Goal: Task Accomplishment & Management: Use online tool/utility

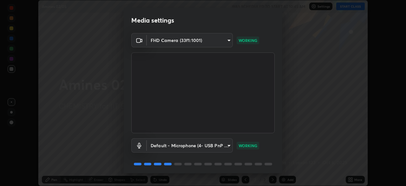
scroll to position [23, 0]
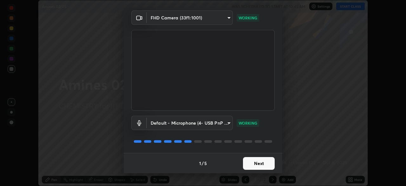
click at [251, 164] on button "Next" at bounding box center [259, 163] width 32 height 13
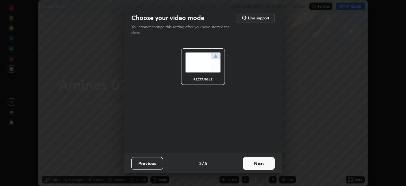
scroll to position [0, 0]
click at [256, 165] on button "Next" at bounding box center [259, 163] width 32 height 13
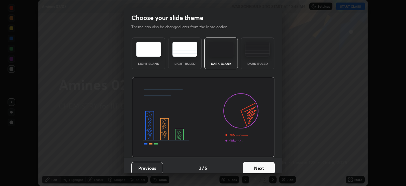
click at [256, 162] on button "Next" at bounding box center [259, 168] width 32 height 13
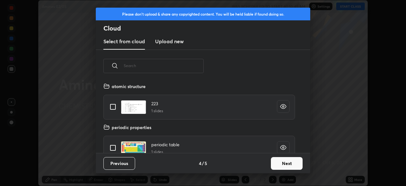
scroll to position [70, 204]
click at [278, 167] on button "Next" at bounding box center [287, 163] width 32 height 13
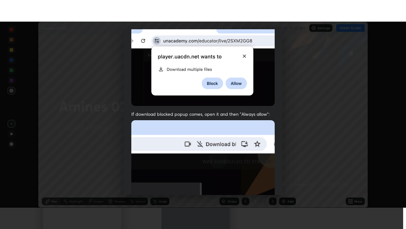
scroll to position [152, 0]
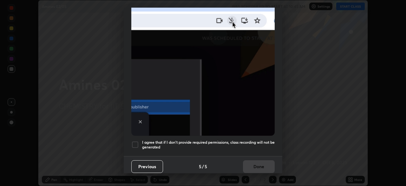
click at [136, 141] on div at bounding box center [135, 145] width 8 height 8
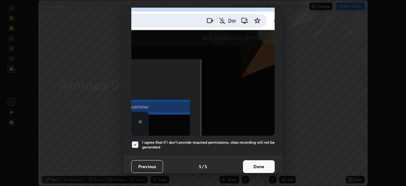
click at [254, 166] on button "Done" at bounding box center [259, 166] width 32 height 13
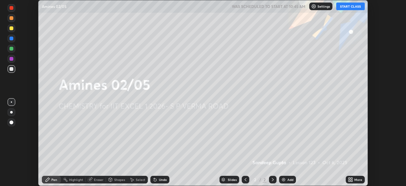
click at [344, 9] on button "START CLASS" at bounding box center [351, 7] width 29 height 8
click at [352, 178] on icon at bounding box center [352, 179] width 2 height 2
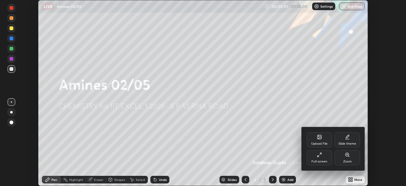
click at [322, 158] on div "Full screen" at bounding box center [319, 157] width 25 height 15
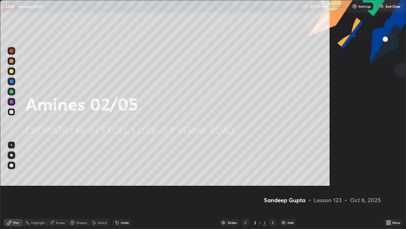
scroll to position [229, 406]
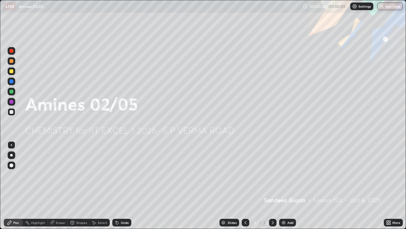
click at [283, 185] on img at bounding box center [283, 222] width 5 height 5
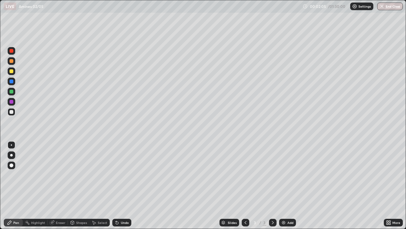
click at [12, 71] on div at bounding box center [12, 71] width 4 height 4
click at [77, 185] on div "Shapes" at bounding box center [81, 222] width 11 height 3
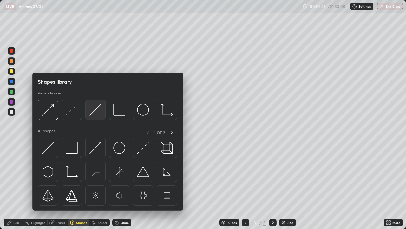
click at [94, 112] on img at bounding box center [96, 110] width 12 height 12
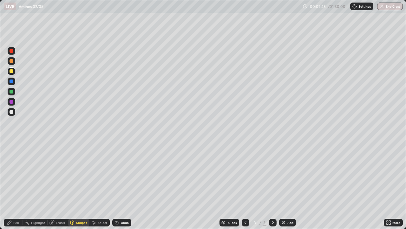
click at [11, 111] on div at bounding box center [12, 112] width 4 height 4
click at [10, 185] on icon at bounding box center [10, 222] width 4 height 4
click at [116, 185] on icon at bounding box center [117, 222] width 3 height 3
click at [74, 185] on icon at bounding box center [72, 222] width 3 height 4
click at [57, 185] on div "Eraser" at bounding box center [61, 222] width 10 height 3
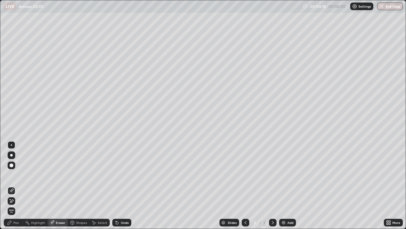
click at [13, 185] on div "Pen" at bounding box center [13, 222] width 19 height 8
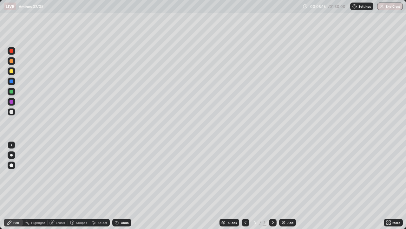
click at [124, 185] on div "Undo" at bounding box center [125, 222] width 8 height 3
click at [56, 185] on div "Eraser" at bounding box center [58, 222] width 20 height 8
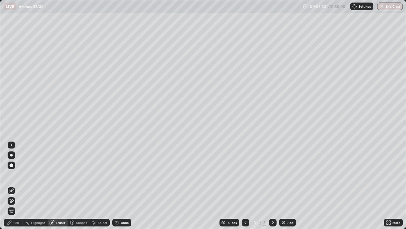
click at [10, 185] on icon at bounding box center [9, 222] width 5 height 5
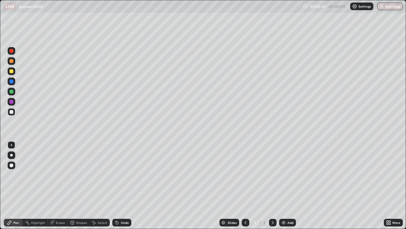
click at [54, 185] on div "Eraser" at bounding box center [58, 222] width 20 height 8
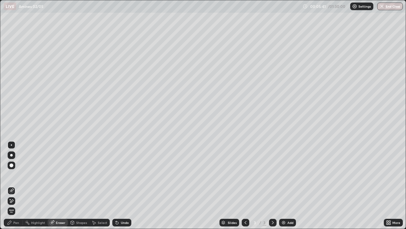
click at [14, 185] on div "Pen" at bounding box center [13, 222] width 19 height 8
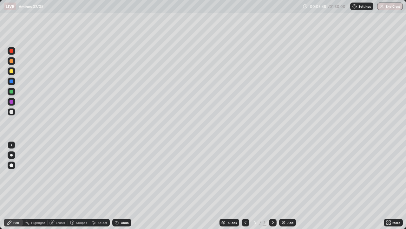
click at [12, 72] on div at bounding box center [12, 71] width 4 height 4
click at [124, 185] on div "Undo" at bounding box center [121, 222] width 19 height 8
click at [79, 185] on div "Shapes" at bounding box center [81, 222] width 11 height 3
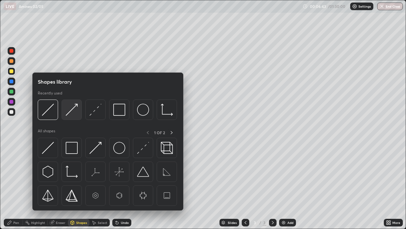
click at [77, 113] on img at bounding box center [72, 110] width 12 height 12
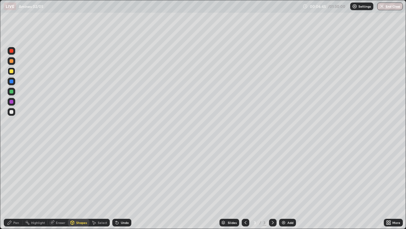
click at [17, 185] on div "Pen" at bounding box center [13, 222] width 19 height 8
click at [282, 185] on div "Add" at bounding box center [287, 222] width 17 height 8
click at [13, 110] on div at bounding box center [12, 112] width 8 height 8
click at [58, 185] on div "Eraser" at bounding box center [61, 222] width 10 height 3
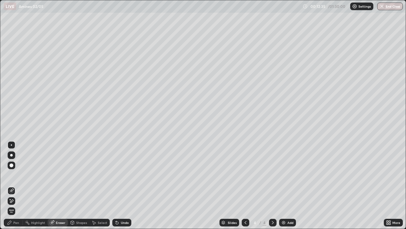
click at [14, 185] on div "Pen" at bounding box center [16, 222] width 6 height 3
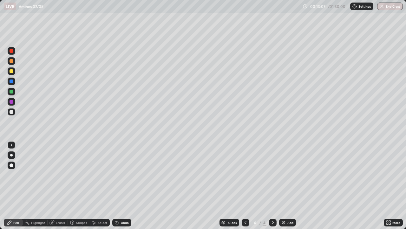
click at [12, 72] on div at bounding box center [12, 71] width 4 height 4
click at [289, 185] on div "Add" at bounding box center [291, 222] width 6 height 3
click at [245, 185] on icon at bounding box center [245, 222] width 5 height 5
click at [100, 185] on div "Select" at bounding box center [103, 222] width 10 height 3
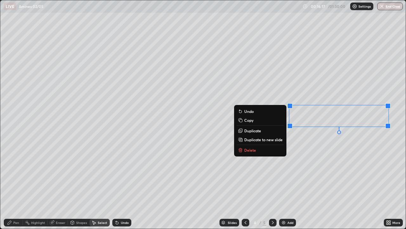
click at [275, 142] on button "Duplicate to new slide" at bounding box center [260, 140] width 47 height 8
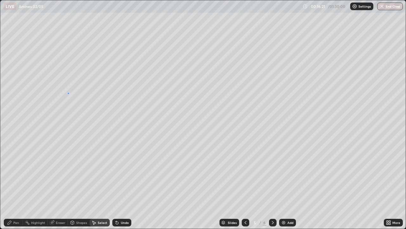
click at [68, 93] on div "0 ° Undo Copy Duplicate Duplicate to new slide Delete" at bounding box center [203, 114] width 406 height 228
click at [74, 185] on icon at bounding box center [72, 222] width 5 height 5
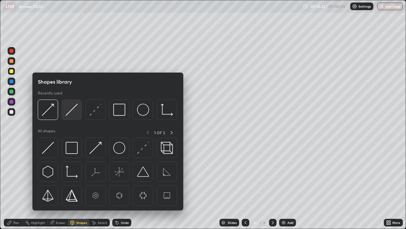
click at [72, 115] on img at bounding box center [72, 110] width 12 height 12
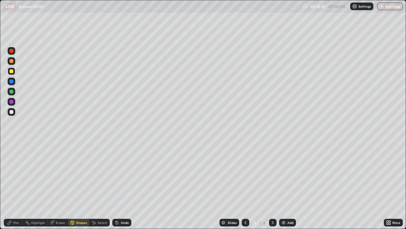
click at [10, 114] on div at bounding box center [12, 112] width 8 height 8
click at [11, 185] on icon at bounding box center [9, 222] width 5 height 5
click at [123, 185] on div "Undo" at bounding box center [121, 222] width 19 height 8
click at [13, 72] on div at bounding box center [12, 71] width 8 height 8
click at [116, 185] on icon at bounding box center [116, 221] width 1 height 1
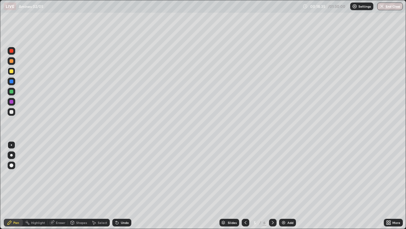
click at [10, 111] on div at bounding box center [12, 112] width 4 height 4
click at [121, 185] on div "Undo" at bounding box center [125, 222] width 8 height 3
click at [120, 185] on div "Undo" at bounding box center [121, 222] width 19 height 8
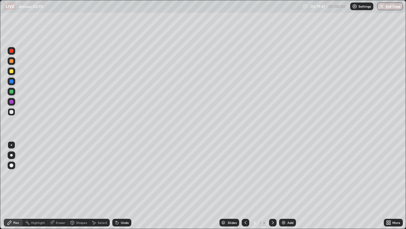
click at [121, 185] on div "Undo" at bounding box center [125, 222] width 8 height 3
click at [120, 185] on div "Undo" at bounding box center [121, 222] width 19 height 8
click at [116, 185] on icon at bounding box center [116, 221] width 1 height 1
click at [11, 92] on div at bounding box center [12, 92] width 4 height 4
click at [57, 185] on div "Eraser" at bounding box center [61, 222] width 10 height 3
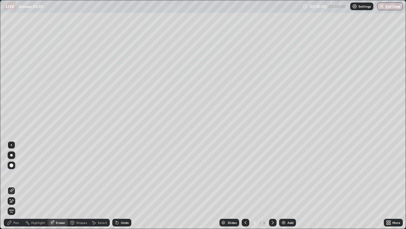
click at [13, 185] on div "Pen" at bounding box center [16, 222] width 6 height 3
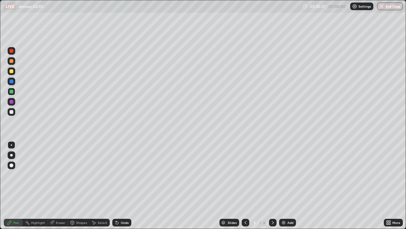
click at [15, 109] on div at bounding box center [12, 112] width 8 height 8
click at [56, 185] on div "Eraser" at bounding box center [58, 222] width 20 height 8
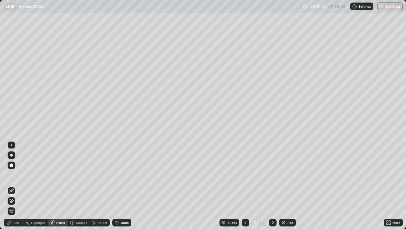
click at [14, 185] on div "Pen" at bounding box center [16, 222] width 6 height 3
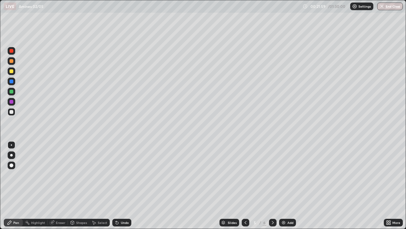
click at [74, 185] on icon at bounding box center [72, 222] width 5 height 5
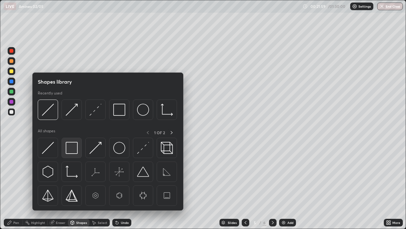
click at [69, 149] on img at bounding box center [72, 148] width 12 height 12
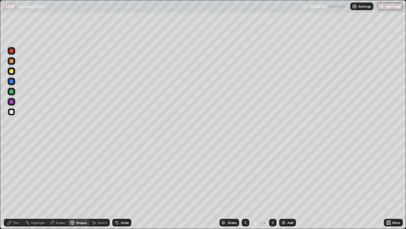
click at [13, 93] on div at bounding box center [12, 92] width 8 height 8
click at [121, 185] on div "Undo" at bounding box center [125, 222] width 8 height 3
click at [15, 185] on div "Pen" at bounding box center [16, 222] width 6 height 3
click at [13, 113] on div at bounding box center [12, 112] width 4 height 4
click at [269, 185] on div at bounding box center [273, 222] width 8 height 8
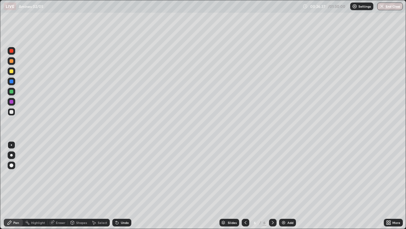
click at [11, 74] on div at bounding box center [12, 71] width 8 height 8
click at [60, 185] on div "Eraser" at bounding box center [58, 222] width 20 height 8
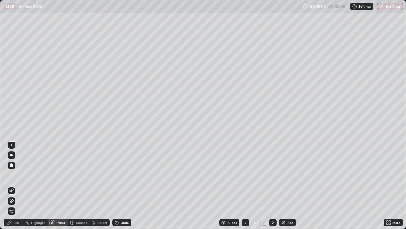
click at [16, 185] on div "Pen" at bounding box center [16, 222] width 6 height 3
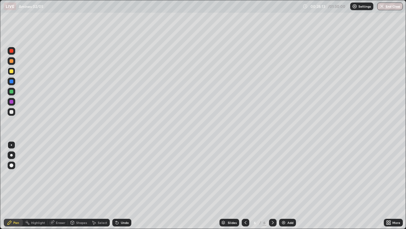
click at [124, 185] on div "Undo" at bounding box center [121, 222] width 19 height 8
click at [12, 90] on div at bounding box center [12, 92] width 4 height 4
click at [11, 111] on div at bounding box center [12, 112] width 4 height 4
click at [83, 185] on div "Shapes" at bounding box center [79, 222] width 22 height 8
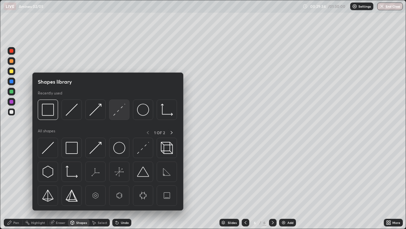
click at [123, 114] on img at bounding box center [119, 110] width 12 height 12
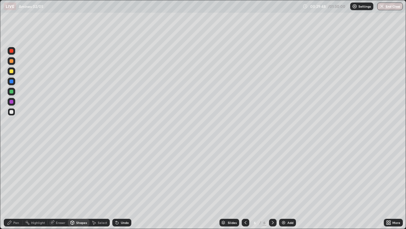
click at [19, 185] on div "Pen" at bounding box center [13, 222] width 19 height 8
click at [245, 185] on icon at bounding box center [245, 222] width 5 height 5
click at [271, 185] on icon at bounding box center [273, 222] width 5 height 5
click at [119, 185] on div "Undo" at bounding box center [121, 222] width 19 height 8
click at [242, 185] on div at bounding box center [246, 222] width 8 height 8
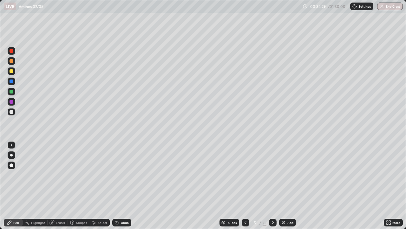
click at [242, 185] on div at bounding box center [246, 222] width 8 height 8
click at [271, 185] on icon at bounding box center [273, 222] width 5 height 5
click at [246, 185] on icon at bounding box center [245, 222] width 5 height 5
click at [59, 185] on div "Eraser" at bounding box center [58, 222] width 20 height 8
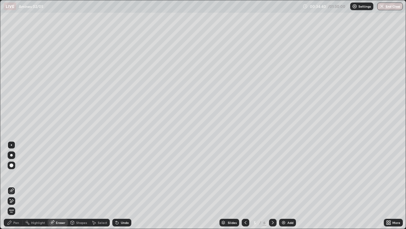
click at [18, 185] on div "Pen" at bounding box center [16, 222] width 6 height 3
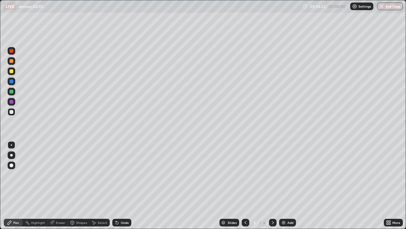
click at [275, 185] on div at bounding box center [273, 222] width 8 height 8
click at [96, 185] on icon at bounding box center [93, 222] width 5 height 5
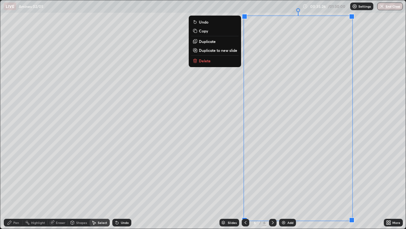
click at [231, 52] on p "Duplicate to new slide" at bounding box center [218, 50] width 38 height 5
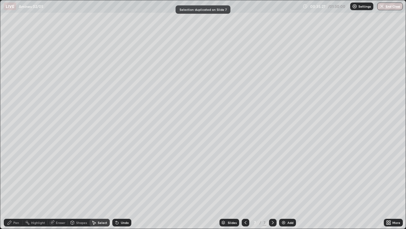
click at [63, 185] on div "Eraser" at bounding box center [58, 222] width 20 height 8
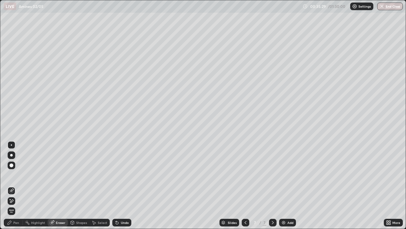
click at [15, 185] on div at bounding box center [12, 201] width 8 height 8
click at [99, 185] on div "Select" at bounding box center [103, 222] width 10 height 3
click at [62, 185] on div "0 ° Undo Copy Duplicate Duplicate to new slide Delete" at bounding box center [203, 114] width 406 height 228
click at [10, 185] on icon at bounding box center [10, 222] width 4 height 4
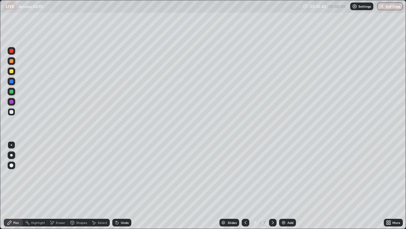
click at [12, 70] on div at bounding box center [12, 71] width 4 height 4
click at [123, 185] on div "Undo" at bounding box center [125, 222] width 8 height 3
click at [125, 185] on div "Undo" at bounding box center [121, 222] width 19 height 8
click at [12, 91] on div at bounding box center [12, 92] width 4 height 4
click at [116, 185] on icon at bounding box center [116, 221] width 1 height 1
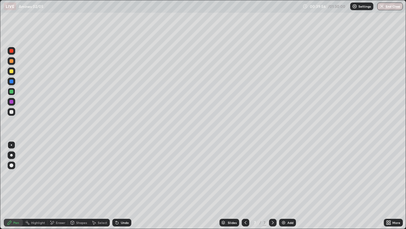
click at [12, 70] on div at bounding box center [12, 71] width 4 height 4
click at [59, 185] on div "Eraser" at bounding box center [61, 222] width 10 height 3
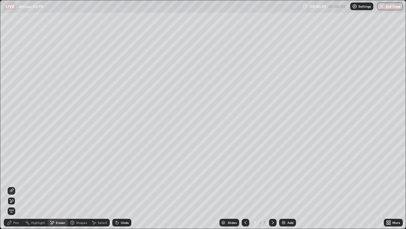
click at [11, 185] on icon at bounding box center [11, 189] width 3 height 3
click at [8, 185] on icon at bounding box center [10, 222] width 4 height 4
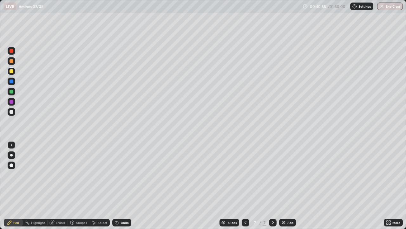
click at [72, 185] on icon at bounding box center [72, 221] width 3 height 1
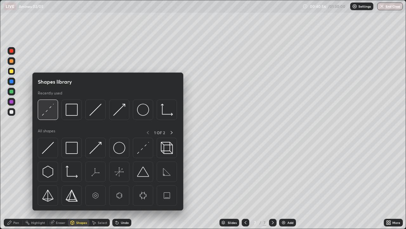
click at [51, 111] on img at bounding box center [48, 110] width 12 height 12
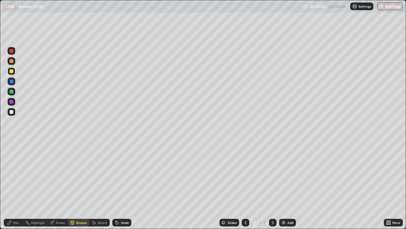
click at [59, 185] on div "Eraser" at bounding box center [58, 222] width 20 height 8
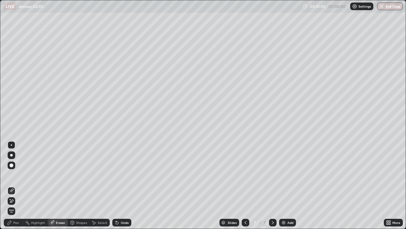
click at [10, 185] on icon at bounding box center [10, 199] width 1 height 1
click at [20, 185] on div "Pen" at bounding box center [13, 222] width 19 height 8
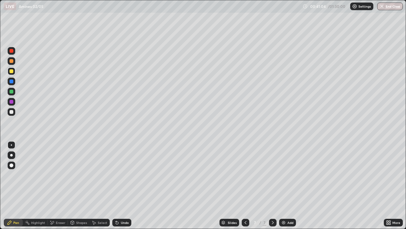
click at [13, 71] on div at bounding box center [12, 71] width 4 height 4
click at [127, 185] on div "Undo" at bounding box center [121, 222] width 19 height 8
click at [12, 91] on div at bounding box center [12, 92] width 4 height 4
click at [244, 185] on div at bounding box center [246, 222] width 8 height 13
click at [245, 185] on icon at bounding box center [245, 222] width 5 height 5
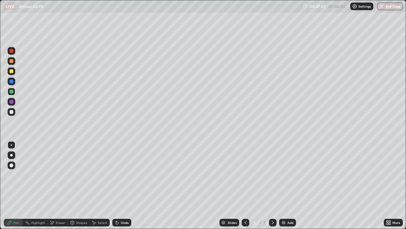
click at [272, 185] on icon at bounding box center [273, 222] width 5 height 5
click at [124, 185] on div "Undo" at bounding box center [125, 222] width 8 height 3
click at [127, 185] on div "Undo" at bounding box center [121, 222] width 22 height 13
click at [125, 185] on div "Undo" at bounding box center [125, 222] width 8 height 3
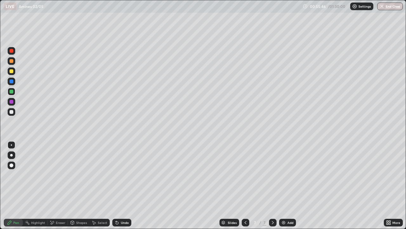
click at [283, 185] on img at bounding box center [283, 222] width 5 height 5
click at [12, 111] on div at bounding box center [12, 112] width 4 height 4
click at [81, 185] on div "Shapes" at bounding box center [81, 222] width 11 height 3
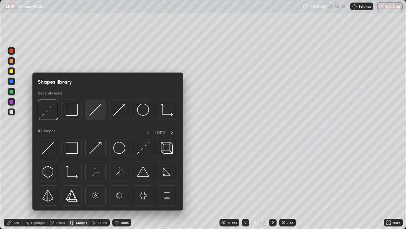
click at [95, 113] on img at bounding box center [96, 110] width 12 height 12
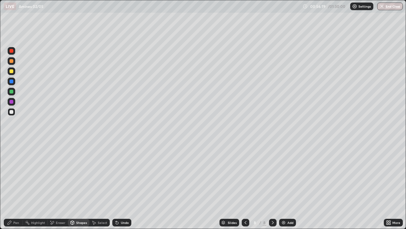
click at [14, 70] on div at bounding box center [12, 71] width 8 height 8
click at [11, 185] on icon at bounding box center [9, 222] width 5 height 5
click at [57, 185] on div "Eraser" at bounding box center [58, 222] width 20 height 8
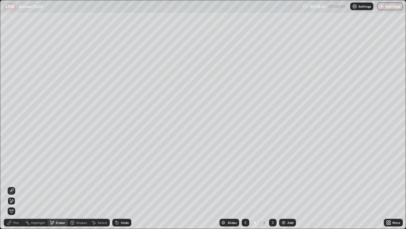
click at [13, 185] on div "Pen" at bounding box center [13, 222] width 19 height 8
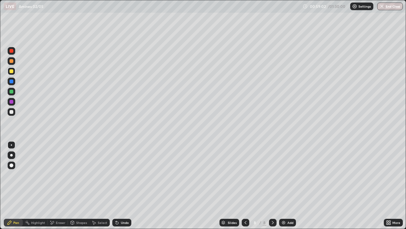
click at [59, 185] on div "Eraser" at bounding box center [61, 222] width 10 height 3
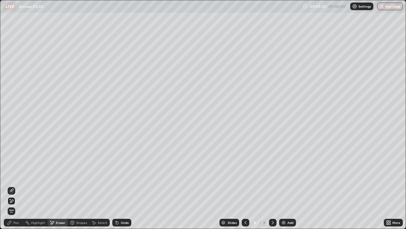
click at [17, 185] on div "Pen" at bounding box center [13, 222] width 19 height 8
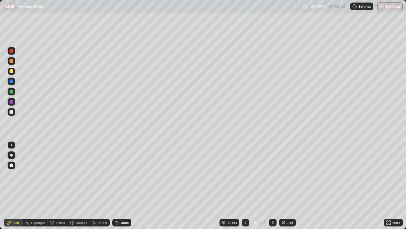
click at [58, 185] on div "Eraser" at bounding box center [61, 222] width 10 height 3
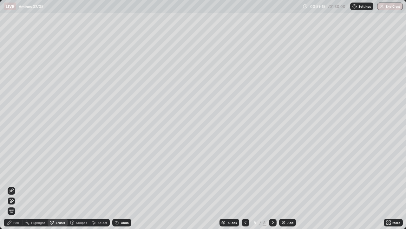
click at [12, 185] on div "Pen" at bounding box center [13, 222] width 19 height 8
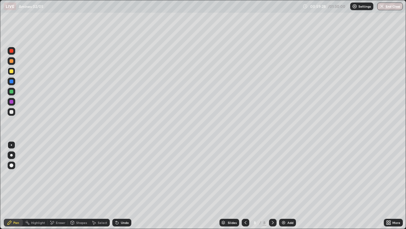
click at [53, 185] on icon at bounding box center [52, 222] width 5 height 5
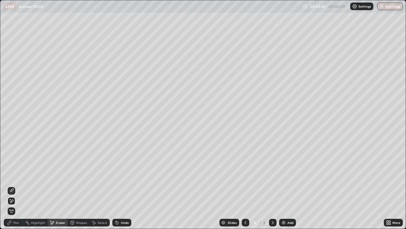
click at [14, 185] on div "Pen" at bounding box center [16, 222] width 6 height 3
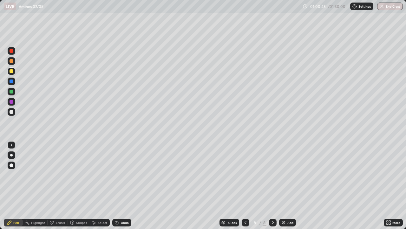
click at [289, 185] on div "Add" at bounding box center [287, 222] width 17 height 8
click at [116, 185] on icon at bounding box center [116, 221] width 1 height 1
click at [80, 185] on div "Shapes" at bounding box center [81, 222] width 11 height 3
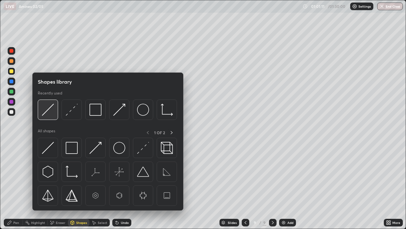
click at [50, 111] on img at bounding box center [48, 110] width 12 height 12
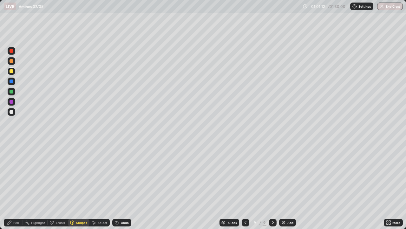
click at [12, 92] on div at bounding box center [12, 92] width 4 height 4
click at [13, 185] on div "Pen" at bounding box center [16, 222] width 6 height 3
click at [12, 113] on div at bounding box center [12, 112] width 4 height 4
click at [14, 70] on div at bounding box center [12, 71] width 8 height 8
click at [13, 113] on div at bounding box center [12, 112] width 4 height 4
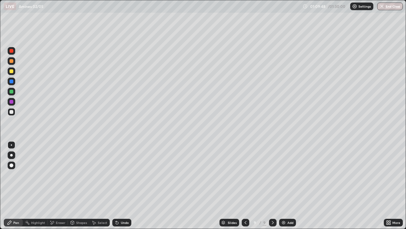
click at [125, 185] on div "Undo" at bounding box center [125, 222] width 8 height 3
click at [124, 185] on div "Undo" at bounding box center [125, 222] width 8 height 3
click at [288, 185] on div "Add" at bounding box center [291, 222] width 6 height 3
click at [125, 185] on div "Undo" at bounding box center [125, 222] width 8 height 3
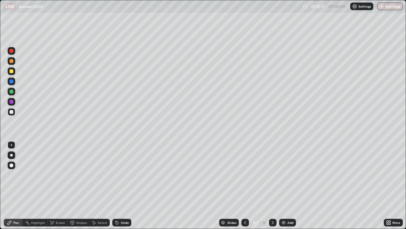
click at [386, 6] on button "End Class" at bounding box center [391, 7] width 26 height 8
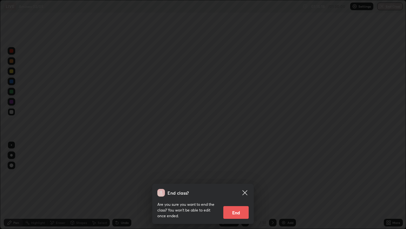
click at [235, 185] on button "End" at bounding box center [236, 212] width 25 height 13
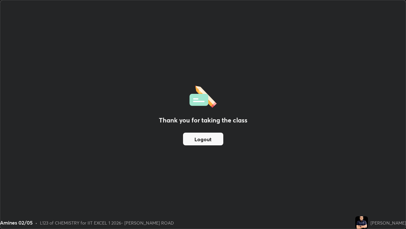
click at [196, 137] on button "Logout" at bounding box center [203, 138] width 40 height 13
click at [198, 142] on button "Logout" at bounding box center [203, 138] width 40 height 13
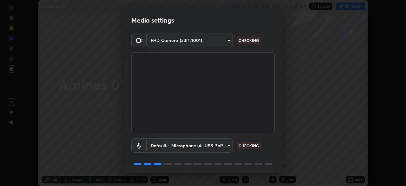
scroll to position [23, 0]
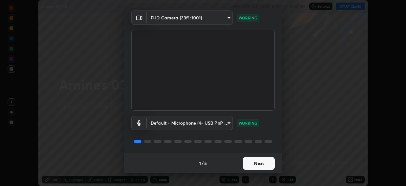
click at [251, 162] on button "Next" at bounding box center [259, 163] width 32 height 13
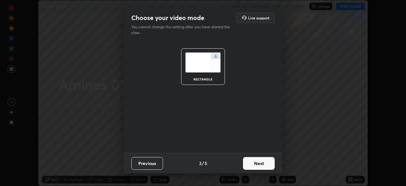
click at [249, 163] on button "Next" at bounding box center [259, 163] width 32 height 13
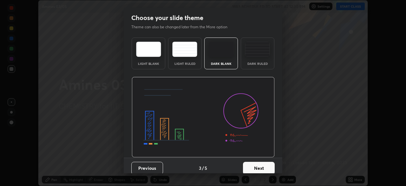
click at [254, 163] on button "Next" at bounding box center [259, 168] width 32 height 13
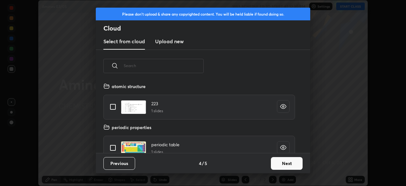
click at [275, 162] on button "Next" at bounding box center [287, 163] width 32 height 13
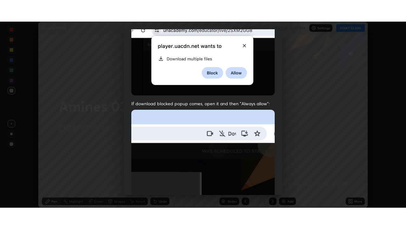
scroll to position [152, 0]
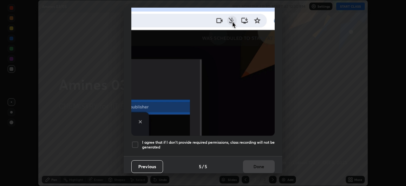
click at [136, 141] on div at bounding box center [135, 145] width 8 height 8
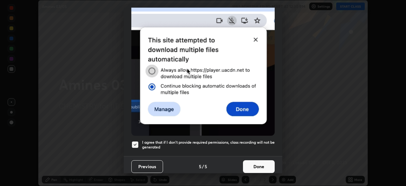
click at [255, 165] on button "Done" at bounding box center [259, 166] width 32 height 13
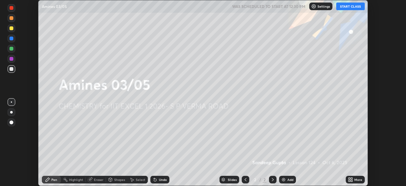
click at [348, 177] on div "More" at bounding box center [355, 180] width 19 height 8
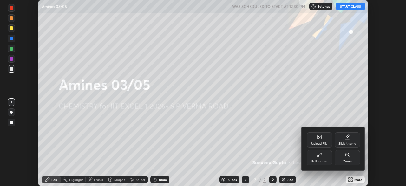
click at [318, 163] on div "Full screen" at bounding box center [320, 161] width 16 height 3
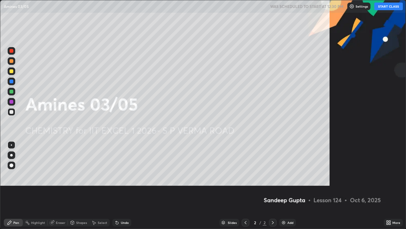
scroll to position [229, 406]
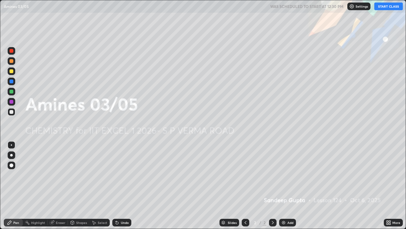
click at [378, 7] on button "START CLASS" at bounding box center [389, 7] width 29 height 8
click at [282, 185] on img at bounding box center [283, 222] width 5 height 5
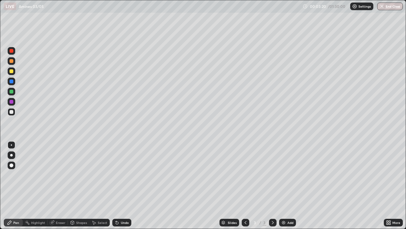
click at [116, 185] on icon at bounding box center [117, 222] width 3 height 3
click at [288, 185] on div "Add" at bounding box center [291, 222] width 6 height 3
click at [12, 72] on div at bounding box center [12, 71] width 4 height 4
click at [52, 185] on icon at bounding box center [52, 222] width 5 height 5
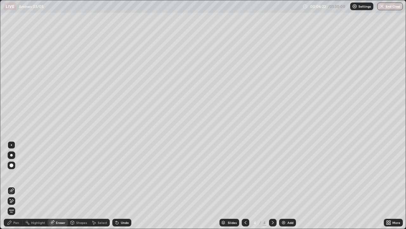
click at [10, 185] on icon at bounding box center [11, 200] width 3 height 3
click at [18, 185] on div "Pen" at bounding box center [16, 222] width 6 height 3
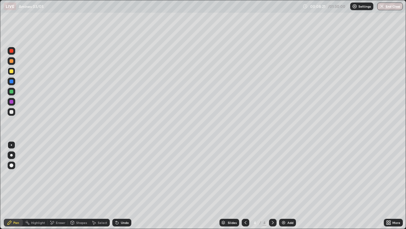
click at [285, 185] on img at bounding box center [283, 222] width 5 height 5
click at [12, 94] on div at bounding box center [12, 92] width 8 height 8
click at [284, 185] on img at bounding box center [283, 222] width 5 height 5
click at [124, 185] on div "Undo" at bounding box center [125, 222] width 8 height 3
click at [58, 185] on div "Eraser" at bounding box center [61, 222] width 10 height 3
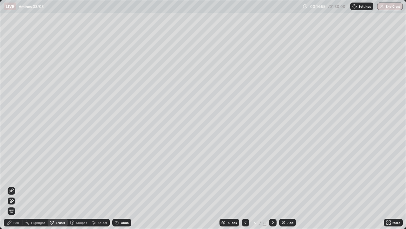
click at [117, 185] on icon at bounding box center [117, 222] width 3 height 3
click at [9, 185] on div "Pen" at bounding box center [13, 222] width 19 height 8
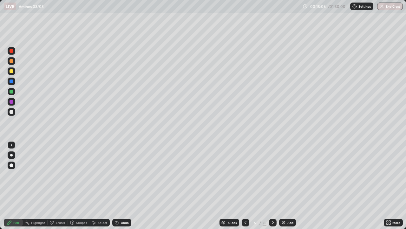
click at [11, 110] on div at bounding box center [12, 112] width 4 height 4
click at [121, 185] on div "Undo" at bounding box center [125, 222] width 8 height 3
click at [60, 185] on div "Eraser" at bounding box center [61, 222] width 10 height 3
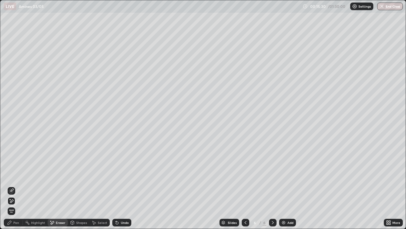
click at [12, 185] on icon at bounding box center [9, 222] width 5 height 5
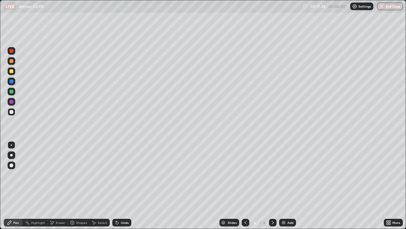
click at [282, 185] on img at bounding box center [283, 222] width 5 height 5
click at [14, 81] on div at bounding box center [12, 81] width 8 height 8
click at [12, 72] on div at bounding box center [12, 71] width 4 height 4
click at [122, 185] on div "Undo" at bounding box center [125, 222] width 8 height 3
click at [14, 91] on div at bounding box center [12, 92] width 8 height 8
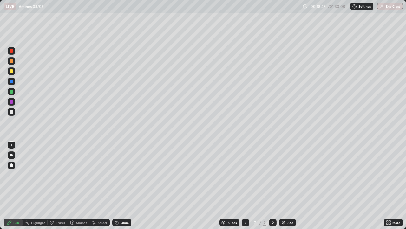
click at [122, 185] on div "Undo" at bounding box center [125, 222] width 8 height 3
click at [124, 185] on div "Undo" at bounding box center [121, 222] width 19 height 8
click at [282, 185] on img at bounding box center [283, 222] width 5 height 5
click at [10, 111] on div at bounding box center [12, 112] width 4 height 4
click at [12, 72] on div at bounding box center [12, 71] width 4 height 4
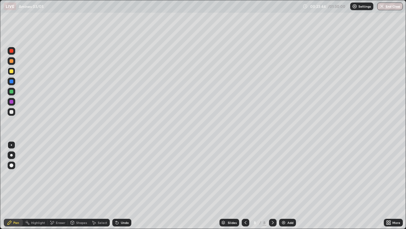
click at [73, 185] on icon at bounding box center [72, 222] width 5 height 5
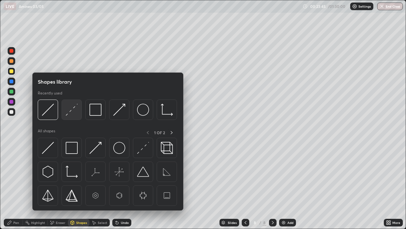
click at [69, 113] on img at bounding box center [72, 110] width 12 height 12
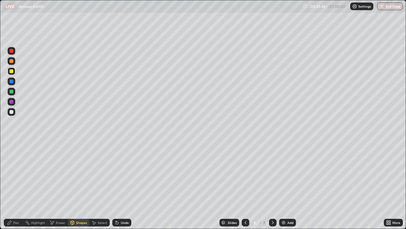
click at [10, 92] on div at bounding box center [12, 92] width 4 height 4
click at [13, 185] on div "Pen" at bounding box center [13, 222] width 19 height 8
click at [121, 185] on div "Undo" at bounding box center [125, 222] width 8 height 3
click at [11, 71] on div at bounding box center [12, 71] width 4 height 4
click at [55, 185] on div "Eraser" at bounding box center [58, 222] width 20 height 8
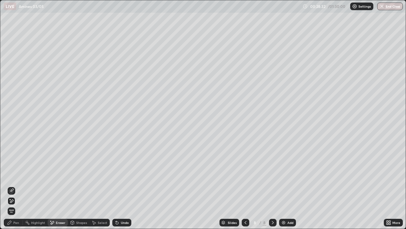
click at [14, 185] on div "Pen" at bounding box center [13, 222] width 19 height 8
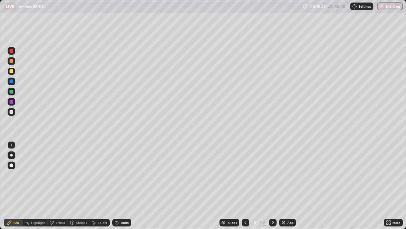
click at [13, 91] on div at bounding box center [12, 92] width 4 height 4
click at [12, 112] on div at bounding box center [12, 112] width 4 height 4
click at [292, 185] on div "Add" at bounding box center [291, 222] width 6 height 3
click at [115, 185] on icon at bounding box center [117, 222] width 5 height 5
click at [77, 185] on div "Shapes" at bounding box center [81, 222] width 11 height 3
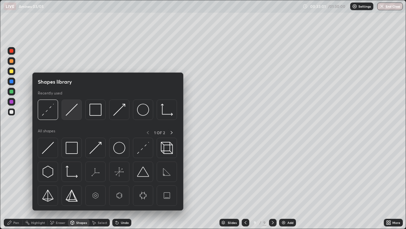
click at [72, 111] on img at bounding box center [72, 110] width 12 height 12
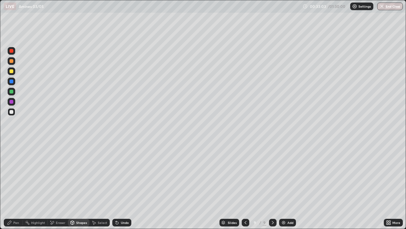
click at [14, 115] on div at bounding box center [12, 112] width 8 height 8
click at [15, 185] on div "Pen" at bounding box center [13, 222] width 19 height 8
click at [125, 185] on div "Undo" at bounding box center [121, 222] width 19 height 8
click at [59, 185] on div "Eraser" at bounding box center [61, 222] width 10 height 3
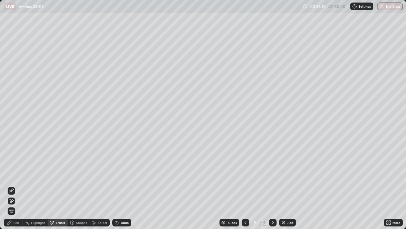
click at [13, 185] on div "Pen" at bounding box center [13, 222] width 19 height 8
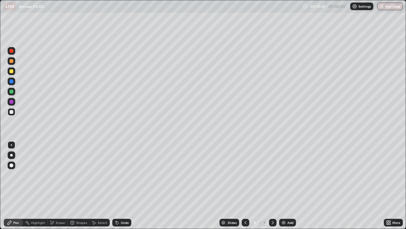
click at [289, 185] on div "Add" at bounding box center [291, 222] width 6 height 3
click at [78, 185] on div "Shapes" at bounding box center [81, 222] width 11 height 3
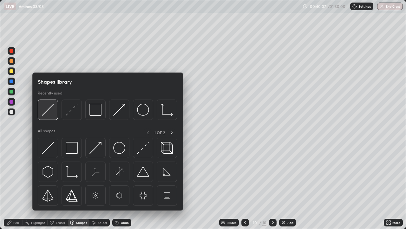
click at [51, 109] on img at bounding box center [48, 110] width 12 height 12
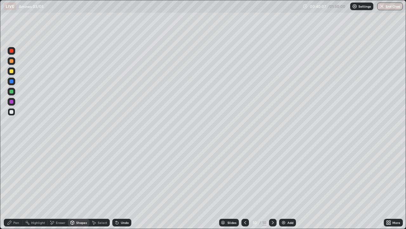
click at [11, 91] on div at bounding box center [12, 92] width 4 height 4
click at [18, 185] on div "Pen" at bounding box center [13, 222] width 19 height 8
click at [12, 110] on div at bounding box center [12, 112] width 4 height 4
click at [12, 92] on div at bounding box center [12, 92] width 4 height 4
click at [11, 111] on div at bounding box center [12, 112] width 4 height 4
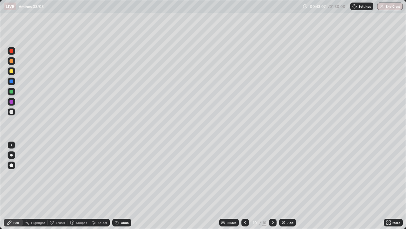
click at [12, 70] on div at bounding box center [12, 71] width 4 height 4
click at [281, 185] on img at bounding box center [283, 222] width 5 height 5
click at [10, 111] on div at bounding box center [12, 112] width 4 height 4
click at [121, 185] on div "Undo" at bounding box center [125, 222] width 8 height 3
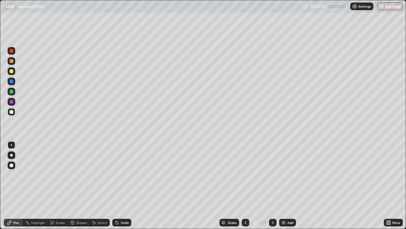
click at [123, 185] on div "Undo" at bounding box center [125, 222] width 8 height 3
click at [122, 185] on div "Undo" at bounding box center [121, 222] width 19 height 8
click at [124, 185] on div "Undo" at bounding box center [125, 222] width 8 height 3
click at [13, 92] on div at bounding box center [12, 92] width 4 height 4
click at [74, 185] on icon at bounding box center [72, 222] width 5 height 5
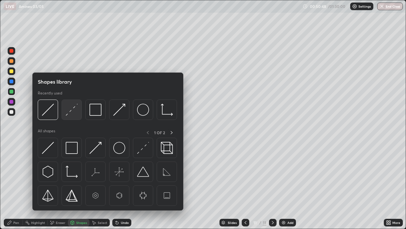
click at [71, 113] on img at bounding box center [72, 110] width 12 height 12
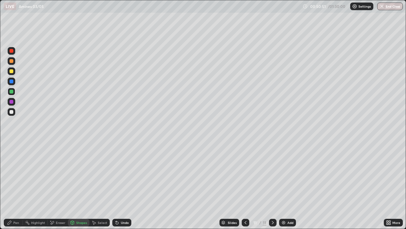
click at [21, 185] on div "Pen" at bounding box center [13, 222] width 19 height 8
click at [13, 112] on div at bounding box center [12, 112] width 4 height 4
click at [125, 185] on div "Undo" at bounding box center [121, 222] width 22 height 13
click at [128, 185] on div "Undo" at bounding box center [121, 222] width 19 height 8
click at [126, 185] on div "Undo" at bounding box center [121, 222] width 19 height 8
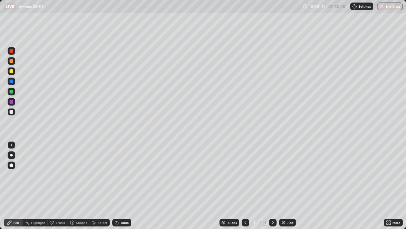
click at [125, 185] on div "Undo" at bounding box center [121, 222] width 19 height 8
click at [127, 185] on div "Undo" at bounding box center [121, 222] width 19 height 8
click at [128, 185] on div "Undo" at bounding box center [121, 222] width 19 height 8
click at [126, 185] on div "Undo" at bounding box center [121, 222] width 19 height 8
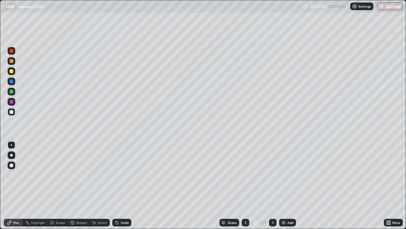
click at [56, 185] on div "Eraser" at bounding box center [61, 222] width 10 height 3
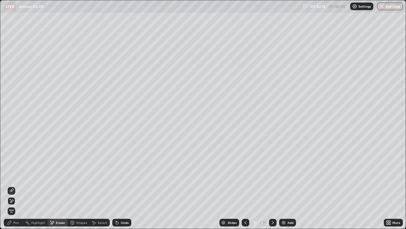
click at [103, 185] on div "Select" at bounding box center [100, 222] width 20 height 8
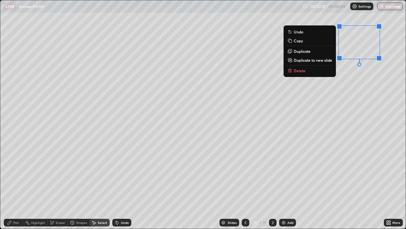
click at [284, 94] on div "0 ° Undo Copy Duplicate Duplicate to new slide Delete" at bounding box center [203, 114] width 406 height 228
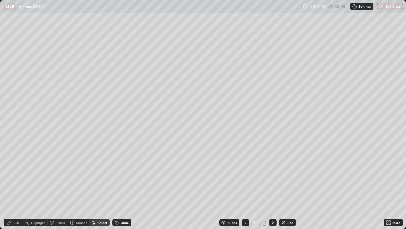
click at [18, 185] on div "Pen" at bounding box center [16, 222] width 6 height 3
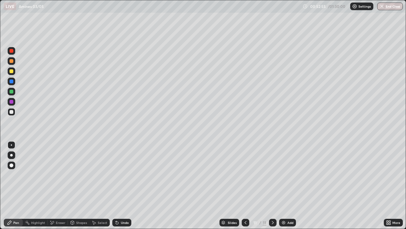
click at [11, 112] on div at bounding box center [12, 112] width 4 height 4
click at [11, 70] on div at bounding box center [12, 71] width 4 height 4
click at [291, 185] on div "Add" at bounding box center [287, 222] width 17 height 8
click at [83, 185] on div "Shapes" at bounding box center [79, 222] width 22 height 8
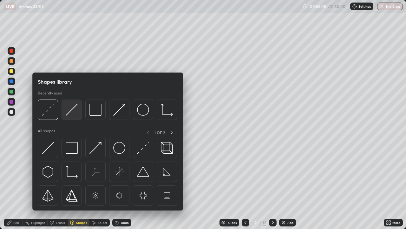
click at [72, 116] on img at bounding box center [72, 110] width 12 height 12
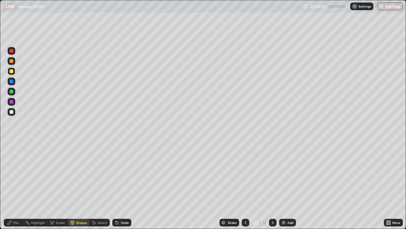
click at [18, 185] on div "Pen" at bounding box center [13, 222] width 19 height 8
click at [12, 112] on div at bounding box center [12, 112] width 4 height 4
click at [123, 185] on div "Undo" at bounding box center [125, 222] width 8 height 3
click at [119, 185] on div "Undo" at bounding box center [121, 222] width 19 height 8
click at [123, 185] on div "Undo" at bounding box center [125, 222] width 8 height 3
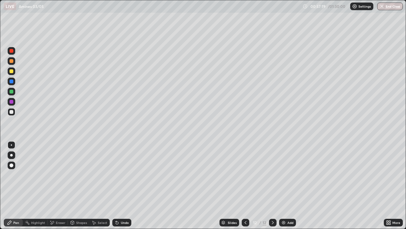
click at [123, 185] on div "Undo" at bounding box center [125, 222] width 8 height 3
click at [124, 185] on div "Undo" at bounding box center [125, 222] width 8 height 3
click at [284, 185] on img at bounding box center [283, 222] width 5 height 5
click at [12, 72] on div at bounding box center [12, 71] width 4 height 4
click at [121, 185] on div "Undo" at bounding box center [125, 222] width 8 height 3
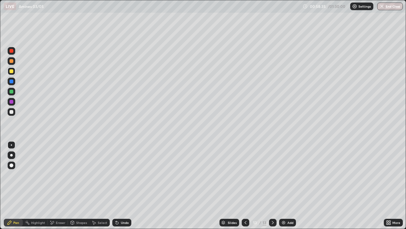
click at [76, 185] on div "Shapes" at bounding box center [79, 222] width 22 height 8
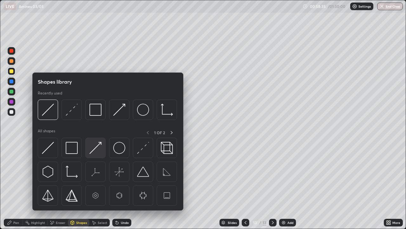
click at [96, 147] on img at bounding box center [96, 148] width 12 height 12
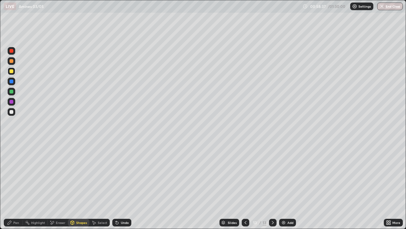
click at [15, 185] on div "Pen" at bounding box center [16, 222] width 6 height 3
click at [124, 185] on div "Undo" at bounding box center [125, 222] width 8 height 3
click at [81, 185] on div "Shapes" at bounding box center [81, 222] width 11 height 3
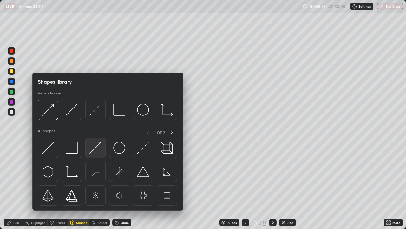
click at [94, 153] on img at bounding box center [96, 148] width 12 height 12
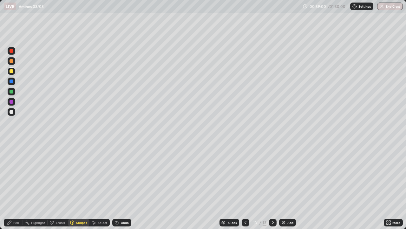
click at [14, 185] on div "Pen" at bounding box center [16, 222] width 6 height 3
click at [120, 185] on div "Undo" at bounding box center [121, 222] width 19 height 8
click at [116, 185] on icon at bounding box center [116, 221] width 1 height 1
click at [245, 185] on icon at bounding box center [246, 222] width 2 height 3
click at [74, 185] on icon at bounding box center [72, 222] width 5 height 5
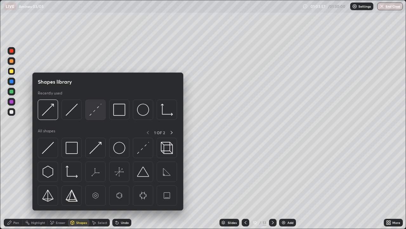
click at [93, 111] on img at bounding box center [96, 110] width 12 height 12
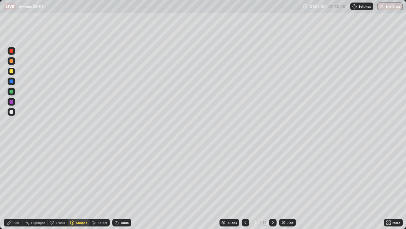
click at [15, 185] on div "Pen" at bounding box center [16, 222] width 6 height 3
click at [272, 185] on icon at bounding box center [273, 222] width 5 height 5
click at [283, 185] on img at bounding box center [283, 222] width 5 height 5
click at [12, 112] on div at bounding box center [12, 112] width 4 height 4
click at [383, 10] on button "End Class" at bounding box center [391, 7] width 26 height 8
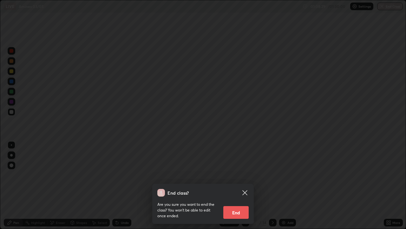
click at [238, 185] on button "End" at bounding box center [236, 212] width 25 height 13
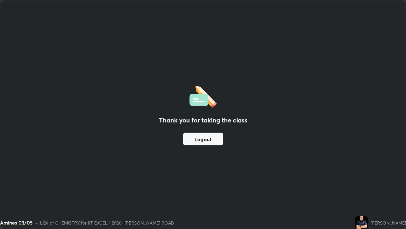
click at [204, 138] on button "Logout" at bounding box center [203, 138] width 40 height 13
click at [204, 139] on button "Logout" at bounding box center [203, 138] width 40 height 13
